Goal: Information Seeking & Learning: Learn about a topic

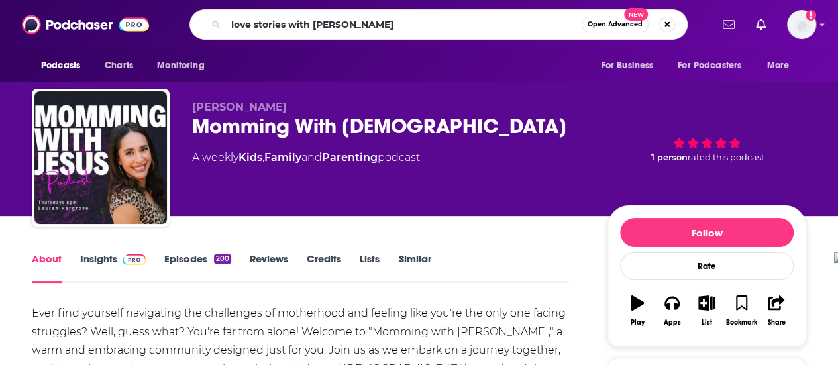
type input "love stories with [PERSON_NAME]"
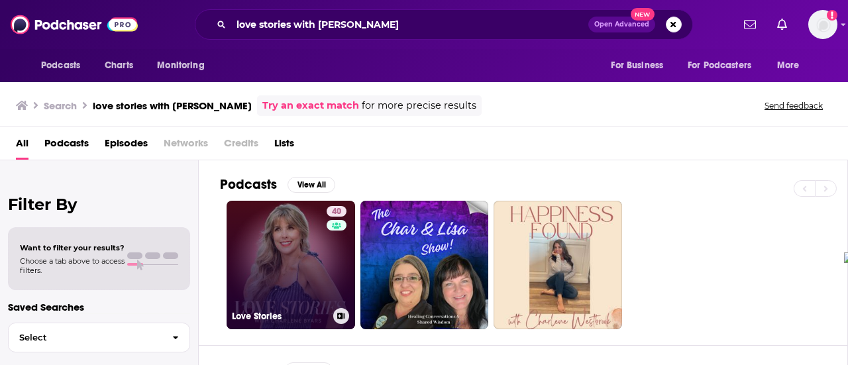
click at [285, 265] on link "40 Love Stories" at bounding box center [291, 265] width 129 height 129
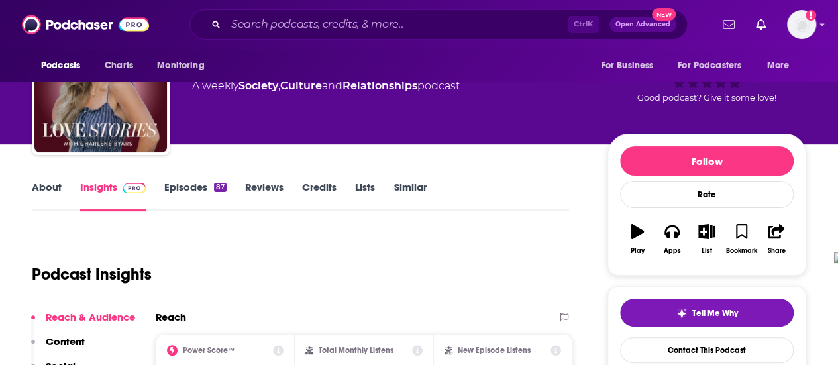
scroll to position [65, 0]
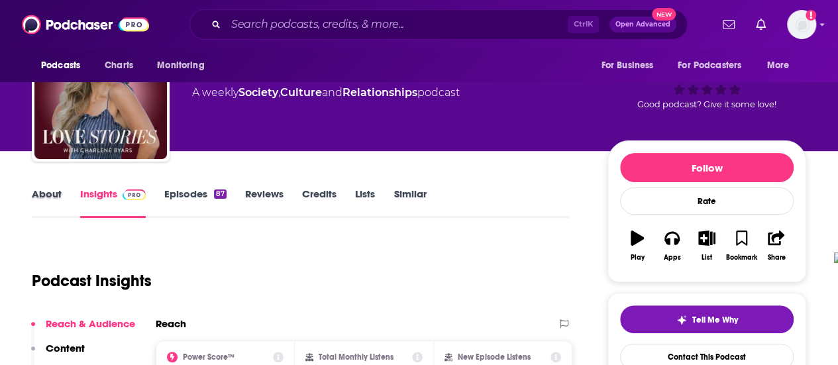
click at [62, 194] on div "About" at bounding box center [56, 203] width 48 height 30
click at [58, 196] on link "About" at bounding box center [47, 203] width 30 height 30
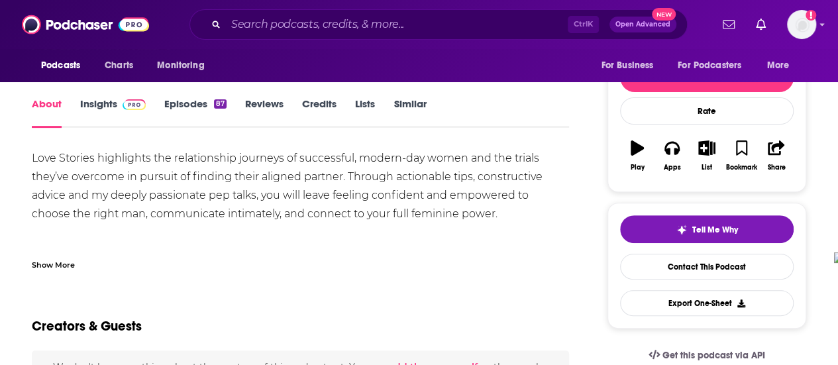
scroll to position [158, 0]
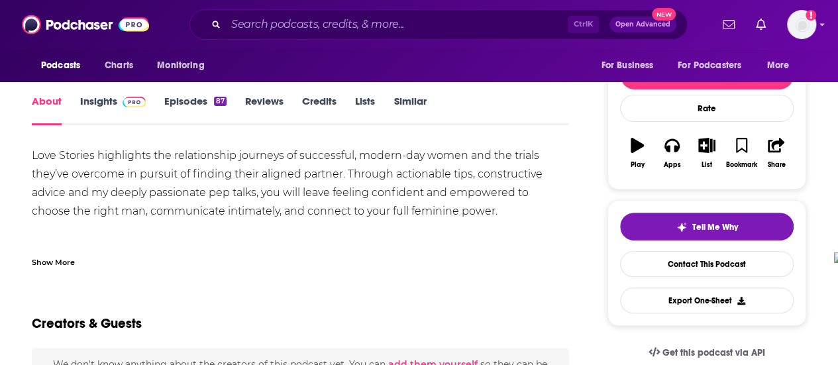
click at [74, 258] on div "Show More" at bounding box center [53, 261] width 43 height 13
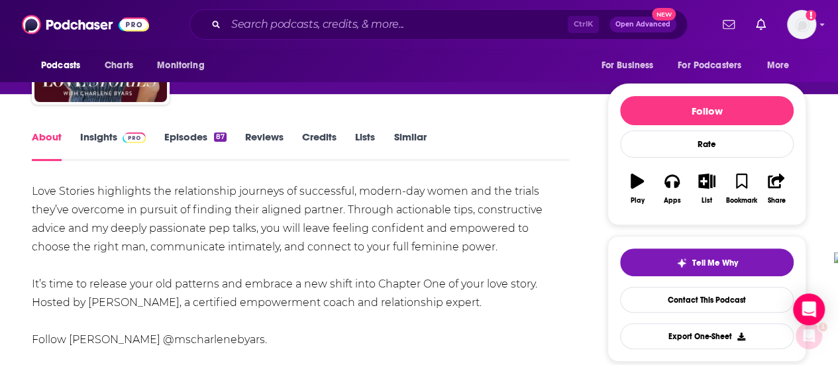
scroll to position [0, 0]
click at [188, 141] on link "Episodes 87" at bounding box center [195, 146] width 62 height 30
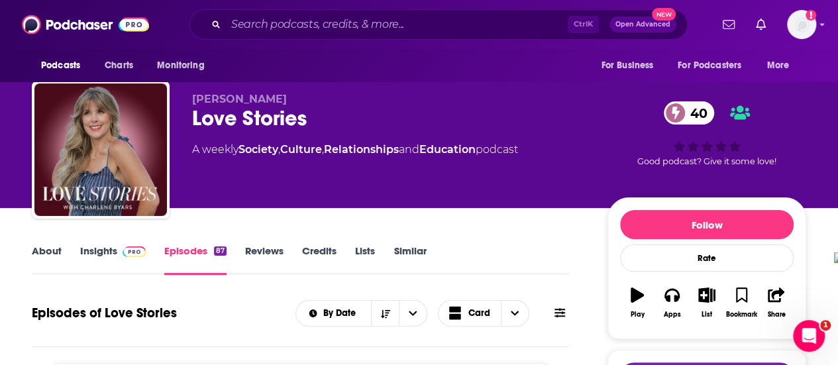
scroll to position [5, 0]
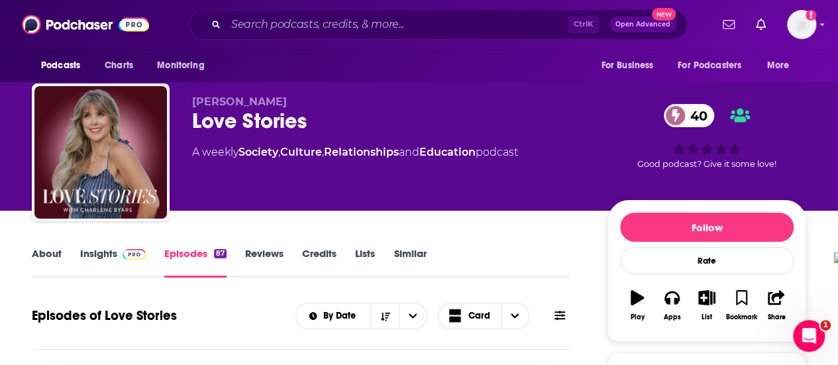
click at [135, 259] on img at bounding box center [134, 254] width 23 height 11
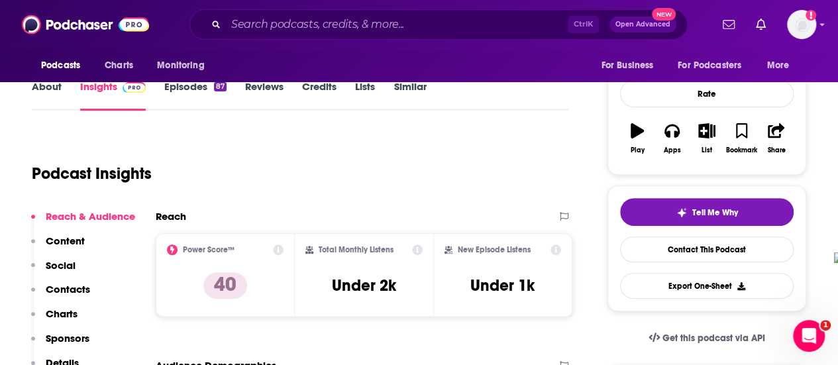
scroll to position [182, 0]
